Goal: Information Seeking & Learning: Learn about a topic

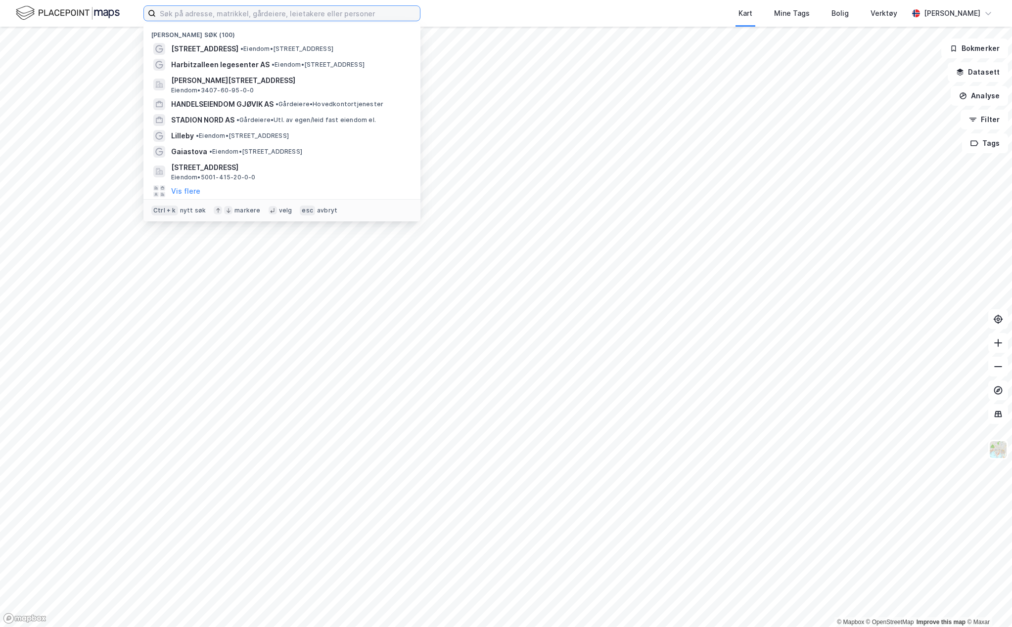
click at [221, 16] on input at bounding box center [288, 13] width 264 height 15
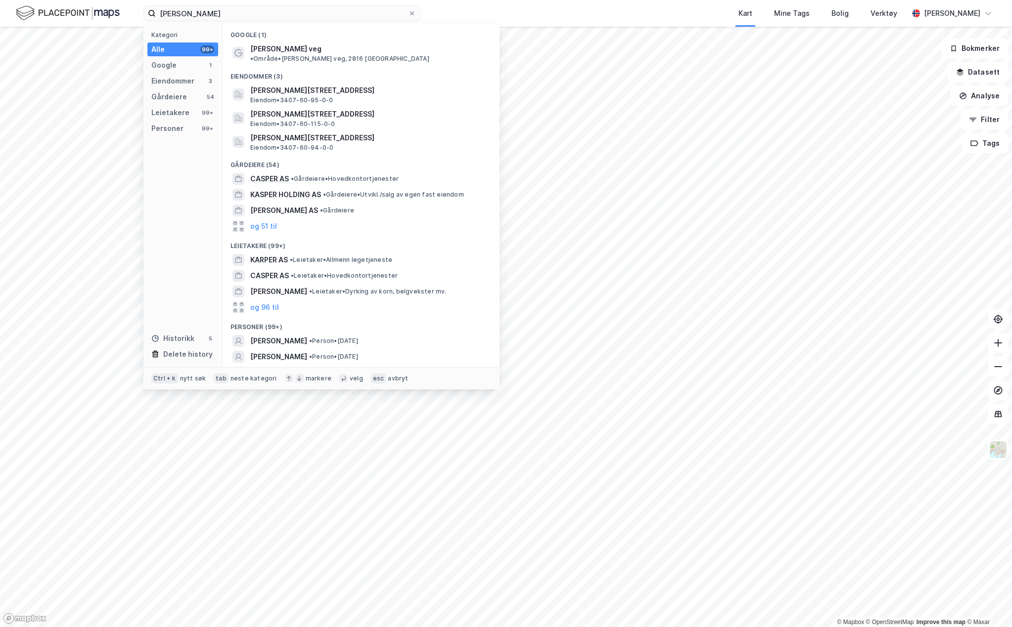
click at [299, 46] on span "[PERSON_NAME] veg" at bounding box center [285, 49] width 71 height 12
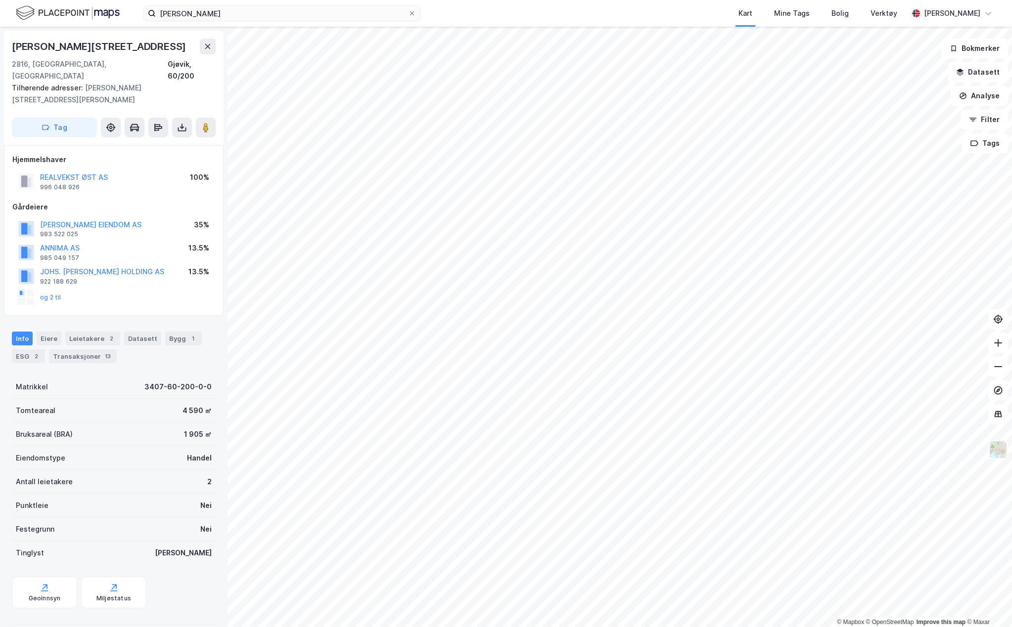
click at [1002, 453] on img at bounding box center [997, 450] width 19 height 19
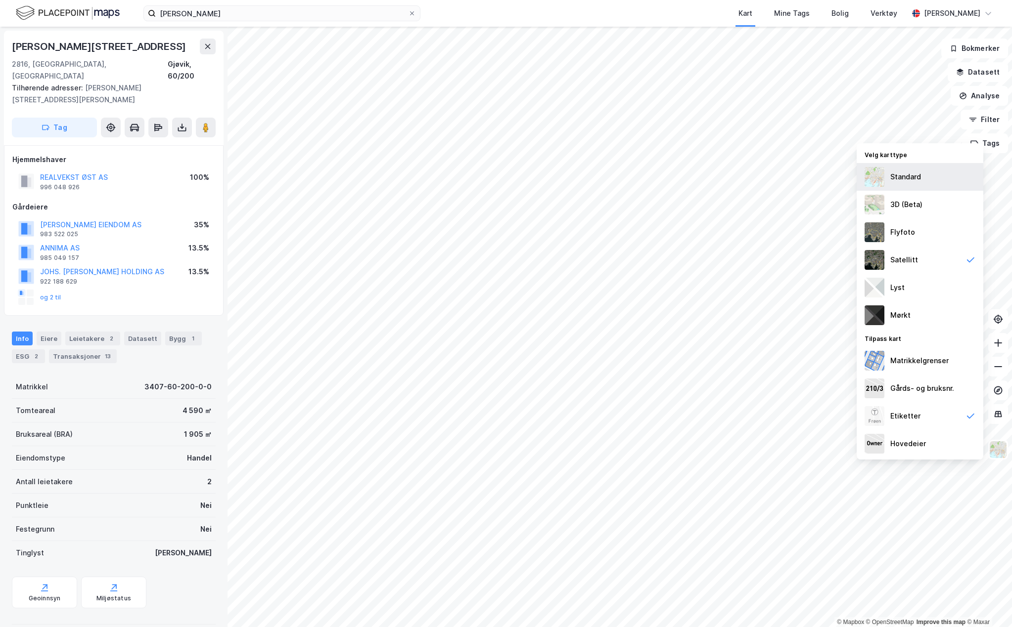
click at [879, 176] on img at bounding box center [874, 177] width 20 height 20
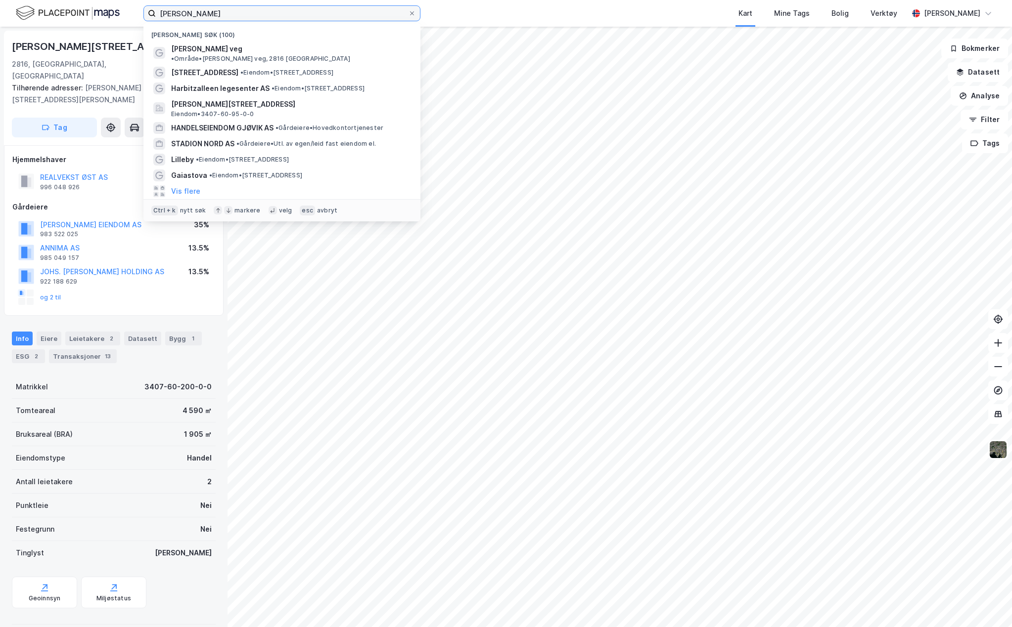
drag, startPoint x: 232, startPoint y: 14, endPoint x: 102, endPoint y: 26, distance: 131.0
click at [102, 26] on div "[PERSON_NAME] søk (100) [PERSON_NAME] veg • Område • [PERSON_NAME] veg, [STREET…" at bounding box center [506, 13] width 1012 height 27
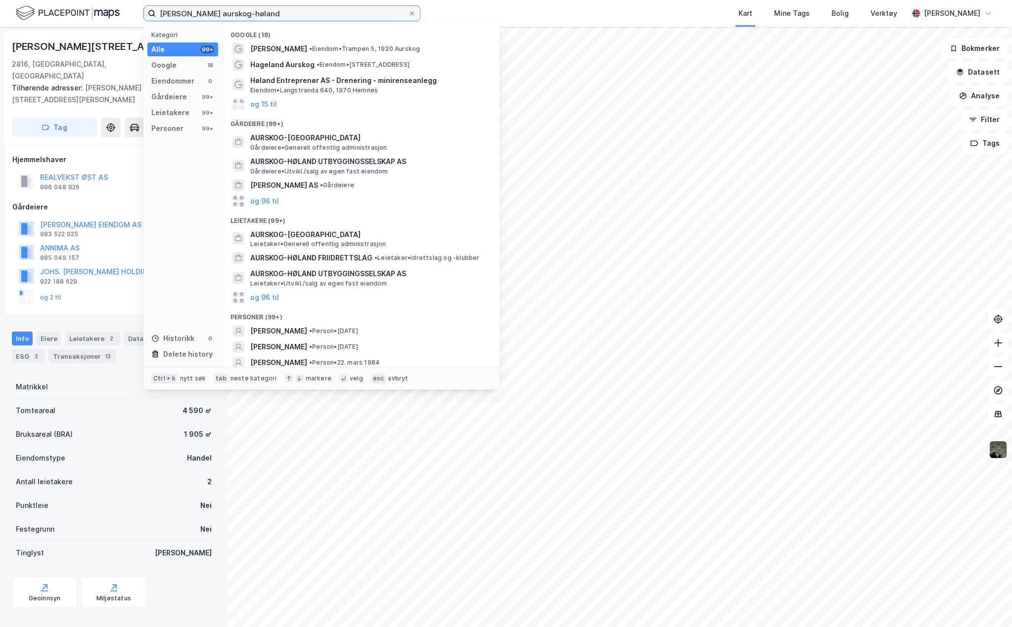
click at [164, 16] on input "[PERSON_NAME] aurskog-høland" at bounding box center [282, 13] width 252 height 15
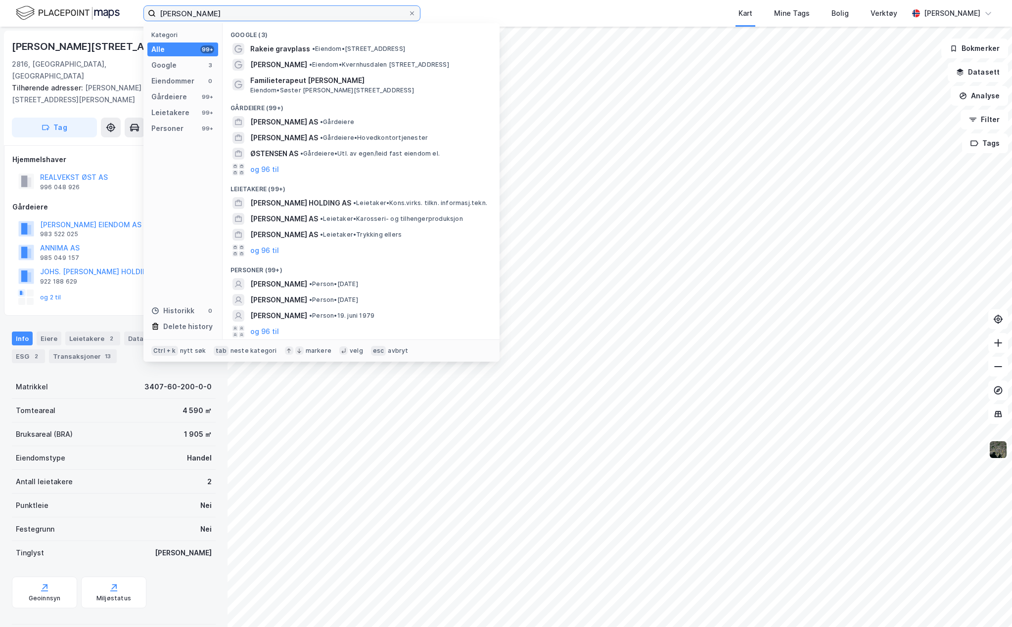
drag, startPoint x: 242, startPoint y: 11, endPoint x: 148, endPoint y: 6, distance: 94.1
click at [155, 8] on label "[PERSON_NAME]" at bounding box center [281, 13] width 277 height 16
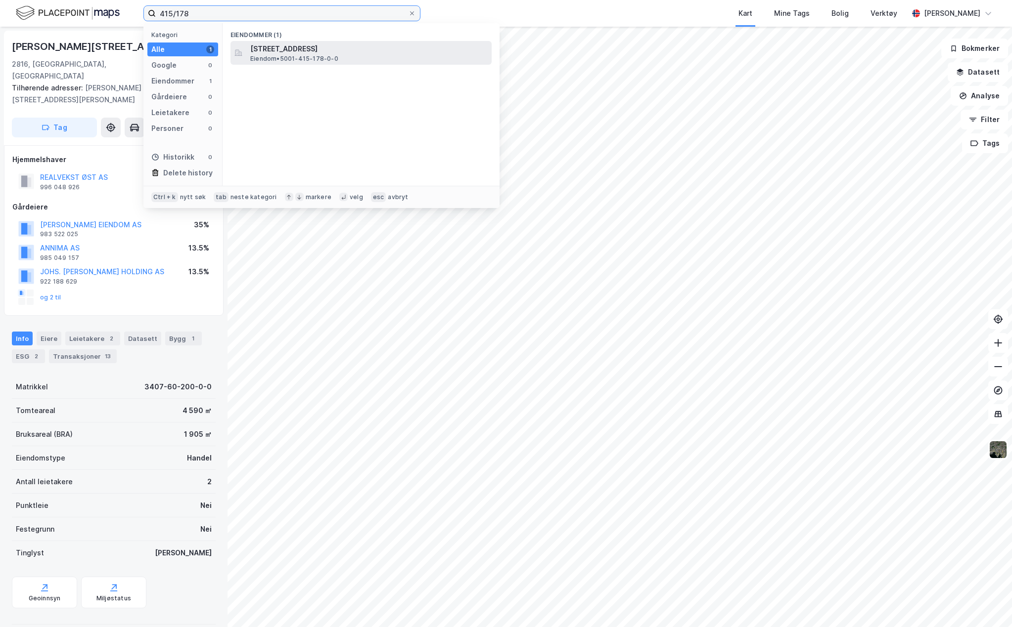
type input "415/178"
click at [262, 48] on span "[STREET_ADDRESS]" at bounding box center [368, 49] width 237 height 12
